Goal: Information Seeking & Learning: Learn about a topic

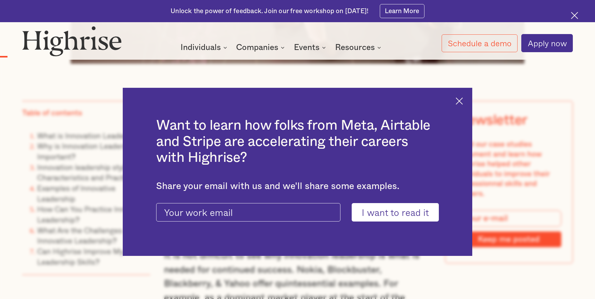
scroll to position [573, 0]
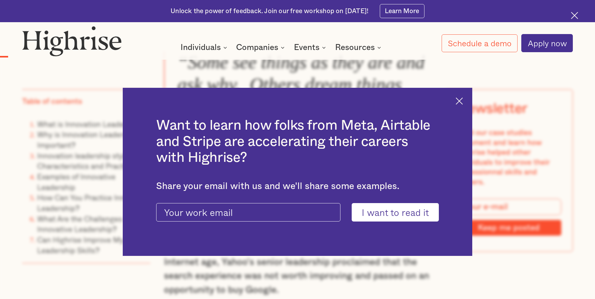
click at [463, 98] on img at bounding box center [459, 100] width 7 height 7
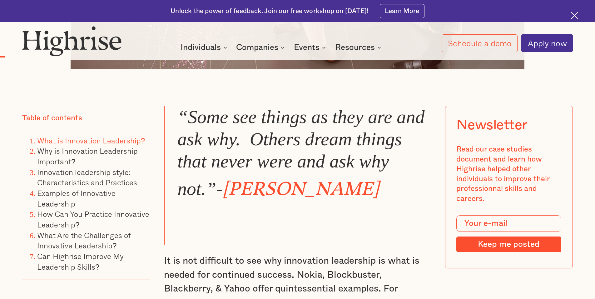
scroll to position [466, 0]
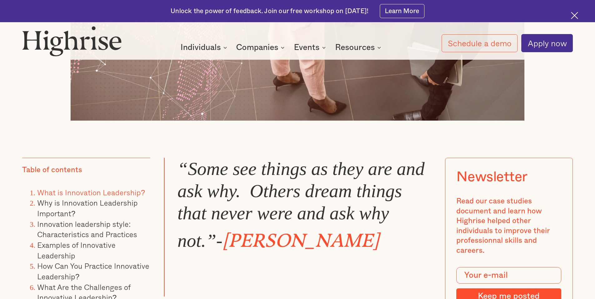
click at [73, 194] on link "What is Innovation Leadership?" at bounding box center [91, 193] width 108 height 12
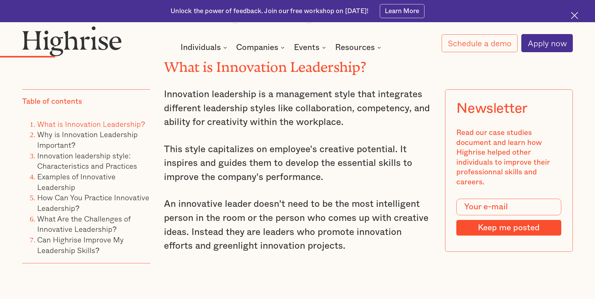
scroll to position [1023, 0]
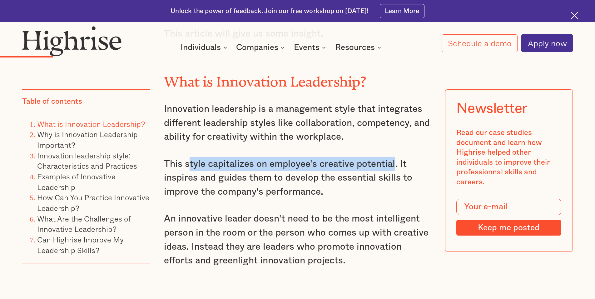
drag, startPoint x: 189, startPoint y: 165, endPoint x: 393, endPoint y: 166, distance: 204.0
click at [394, 166] on p "This style capitalizes on employee's creative potential. It inspires and guides…" at bounding box center [297, 178] width 267 height 42
copy p "tyle capitalizes on employee's creative potential"
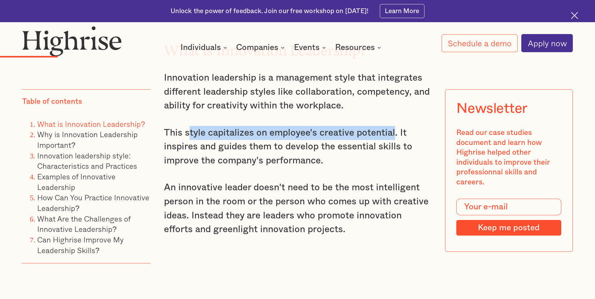
scroll to position [1075, 0]
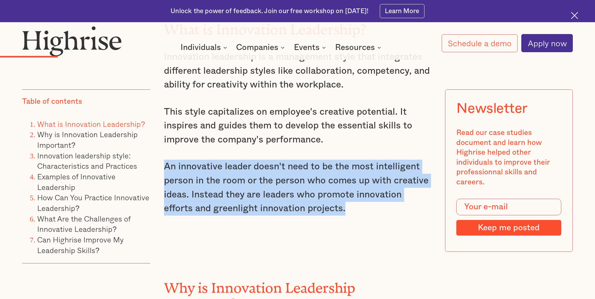
drag, startPoint x: 320, startPoint y: 210, endPoint x: 162, endPoint y: 170, distance: 162.5
copy p "An innovative leader doesn't need to be the most intelligent person in the room…"
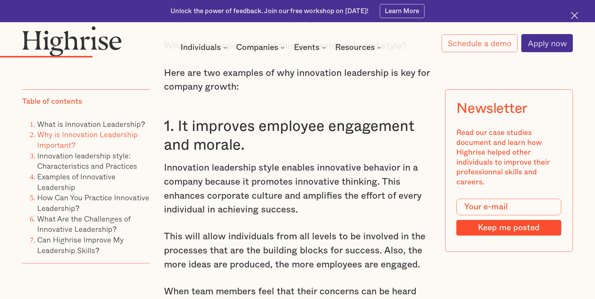
scroll to position [1492, 0]
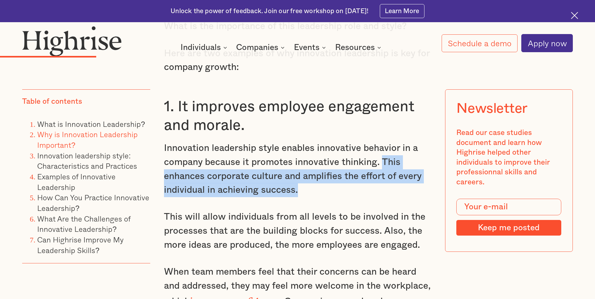
drag, startPoint x: 300, startPoint y: 179, endPoint x: 382, endPoint y: 149, distance: 87.3
click at [382, 149] on p "Innovation leadership style enables innovative behavior in a company because it…" at bounding box center [297, 169] width 267 height 56
copy p "This enhances corporate culture and amplifies the effort of every individual in…"
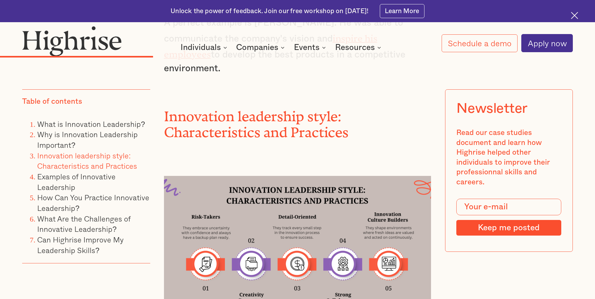
scroll to position [2065, 0]
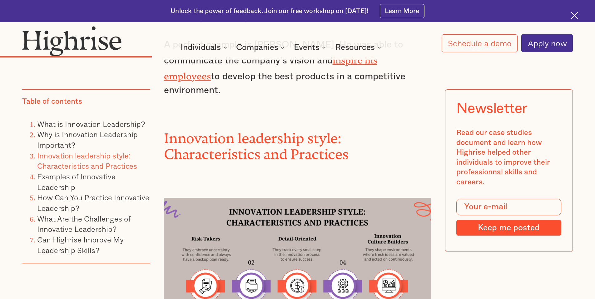
click at [207, 198] on img at bounding box center [297, 273] width 267 height 150
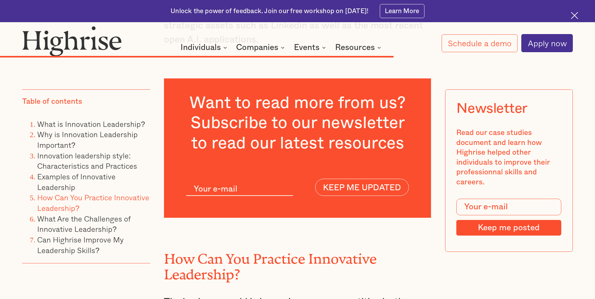
scroll to position [4721, 0]
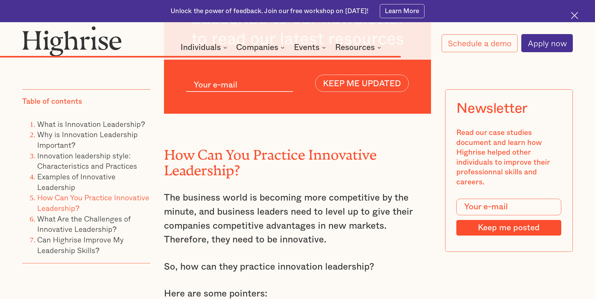
drag, startPoint x: 334, startPoint y: 223, endPoint x: 192, endPoint y: 216, distance: 141.7
copy h4 "Develop psychological safety within the workplace."
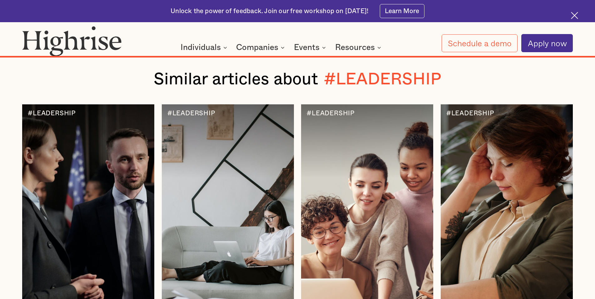
scroll to position [6908, 0]
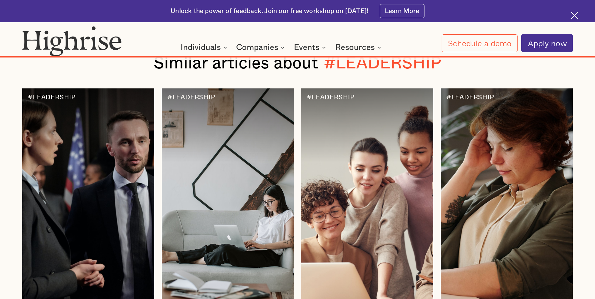
click at [107, 131] on div at bounding box center [88, 199] width 132 height 223
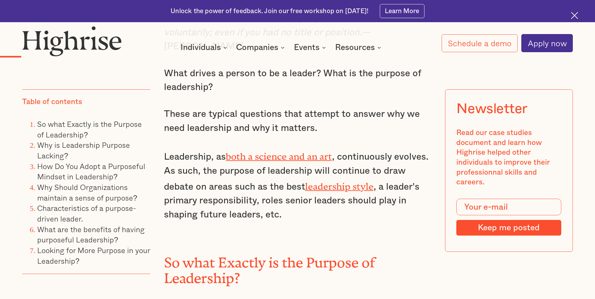
scroll to position [677, 0]
